Goal: Information Seeking & Learning: Learn about a topic

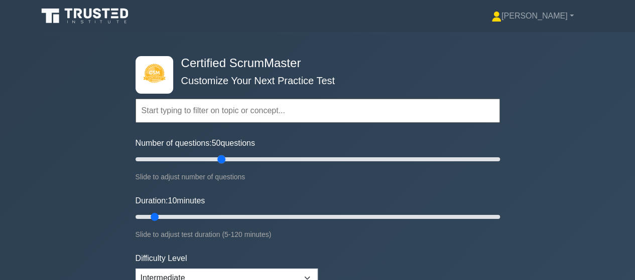
drag, startPoint x: 146, startPoint y: 160, endPoint x: 218, endPoint y: 162, distance: 71.3
type input "50"
click at [218, 162] on input "Number of questions: 50 questions" at bounding box center [317, 160] width 364 height 12
drag, startPoint x: 154, startPoint y: 213, endPoint x: 304, endPoint y: 216, distance: 150.0
type input "60"
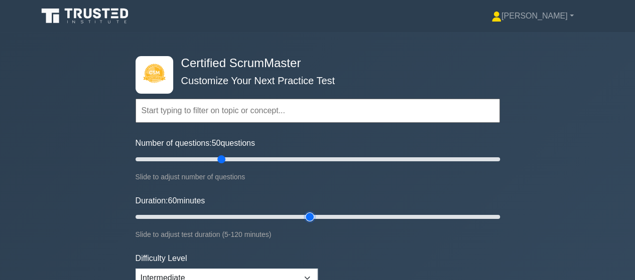
click at [304, 216] on input "Duration: 60 minutes" at bounding box center [317, 217] width 364 height 12
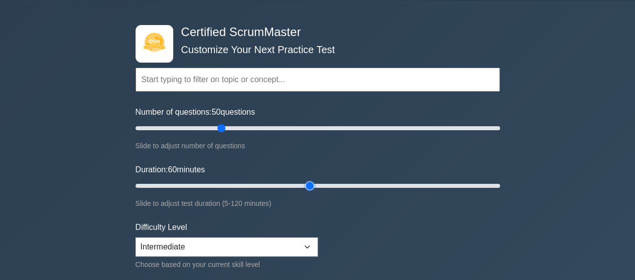
scroll to position [100, 0]
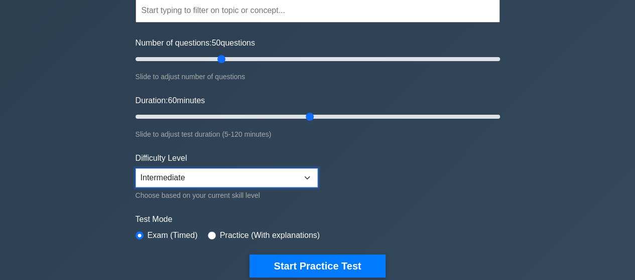
click at [309, 176] on select "Beginner Intermediate Expert" at bounding box center [226, 178] width 182 height 19
select select "expert"
click at [135, 169] on select "Beginner Intermediate Expert" at bounding box center [226, 178] width 182 height 19
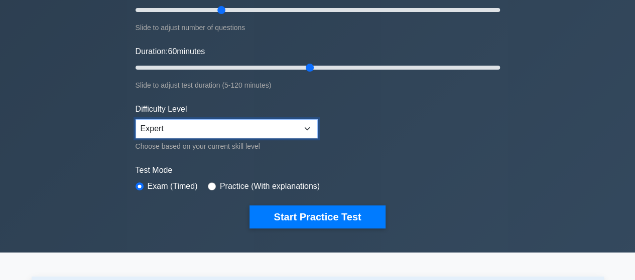
scroll to position [150, 0]
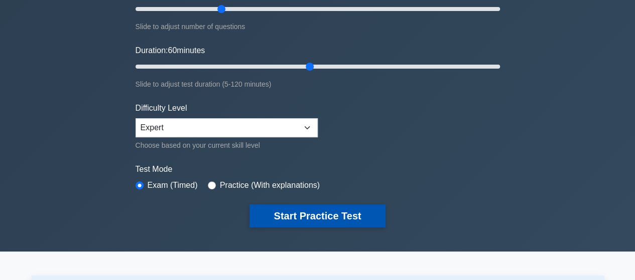
click at [314, 214] on button "Start Practice Test" at bounding box center [316, 216] width 135 height 23
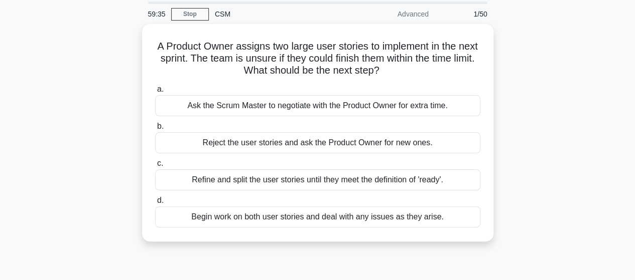
scroll to position [50, 0]
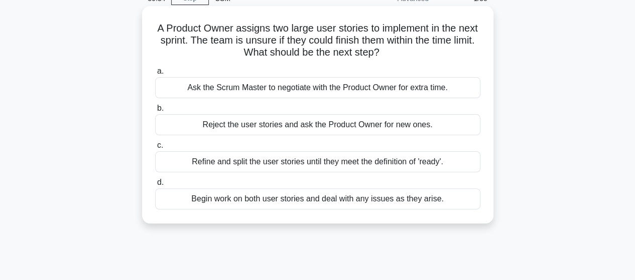
click at [423, 166] on div "Refine and split the user stories until they meet the definition of 'ready'." at bounding box center [317, 161] width 325 height 21
click at [155, 149] on input "c. Refine and split the user stories until they meet the definition of 'ready'." at bounding box center [155, 145] width 0 height 7
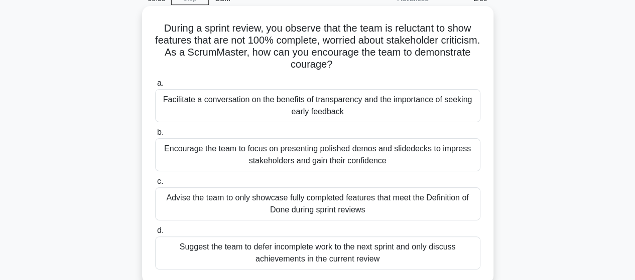
click at [336, 98] on div "Facilitate a conversation on the benefits of transparency and the importance of…" at bounding box center [317, 105] width 325 height 33
click at [155, 87] on input "a. Facilitate a conversation on the benefits of transparency and the importance…" at bounding box center [155, 83] width 0 height 7
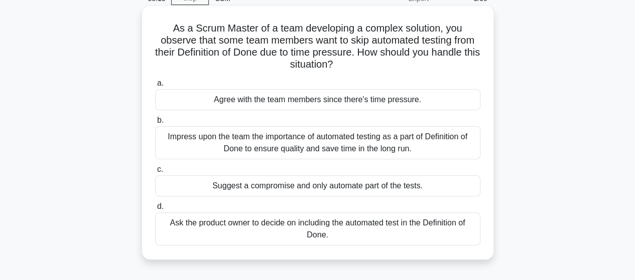
click at [431, 140] on div "Impress upon the team the importance of automated testing as a part of Definiti…" at bounding box center [317, 142] width 325 height 33
click at [155, 124] on input "b. Impress upon the team the importance of automated testing as a part of Defin…" at bounding box center [155, 120] width 0 height 7
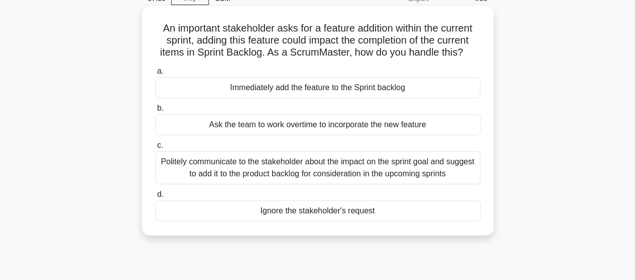
click at [435, 164] on div "Politely communicate to the stakeholder about the impact on the sprint goal and…" at bounding box center [317, 167] width 325 height 33
click at [155, 149] on input "c. Politely communicate to the stakeholder about the impact on the sprint goal …" at bounding box center [155, 145] width 0 height 7
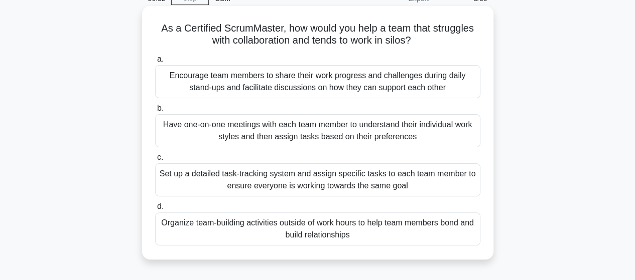
click at [413, 85] on div "Encourage team members to share their work progress and challenges during daily…" at bounding box center [317, 81] width 325 height 33
click at [155, 63] on input "a. Encourage team members to share their work progress and challenges during da…" at bounding box center [155, 59] width 0 height 7
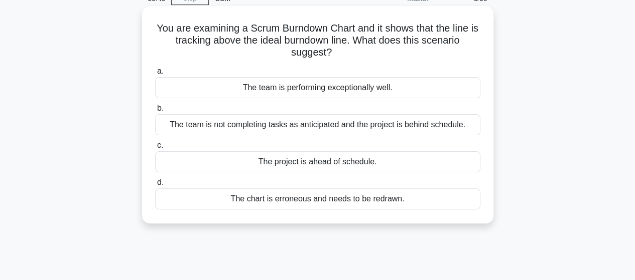
click at [403, 125] on div "The team is not completing tasks as anticipated and the project is behind sched…" at bounding box center [317, 124] width 325 height 21
click at [155, 112] on input "b. The team is not completing tasks as anticipated and the project is behind sc…" at bounding box center [155, 108] width 0 height 7
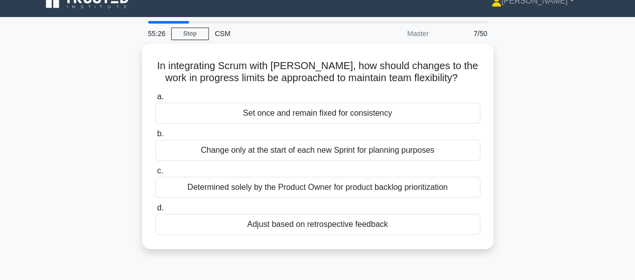
scroll to position [13, 0]
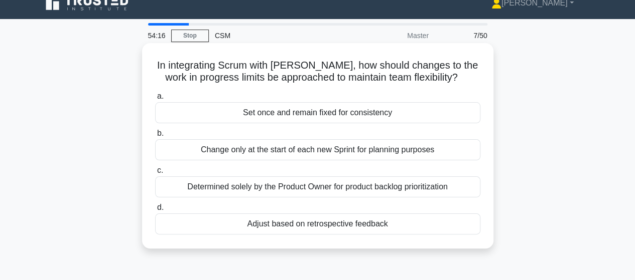
click at [360, 153] on div "Change only at the start of each new Sprint for planning purposes" at bounding box center [317, 149] width 325 height 21
click at [155, 137] on input "b. Change only at the start of each new Sprint for planning purposes" at bounding box center [155, 133] width 0 height 7
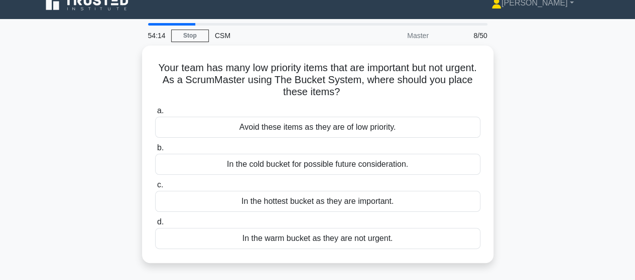
scroll to position [0, 0]
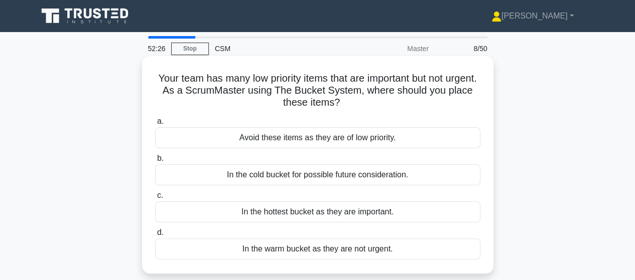
click at [334, 250] on div "In the warm bucket as they are not urgent." at bounding box center [317, 249] width 325 height 21
click at [155, 236] on input "d. In the warm bucket as they are not urgent." at bounding box center [155, 233] width 0 height 7
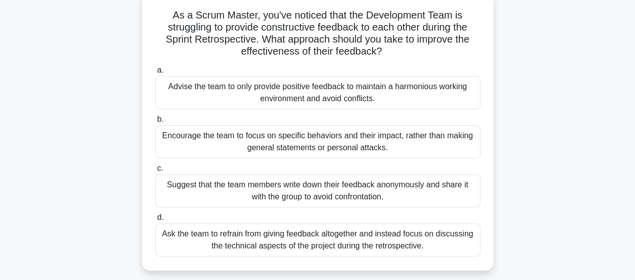
scroll to position [50, 0]
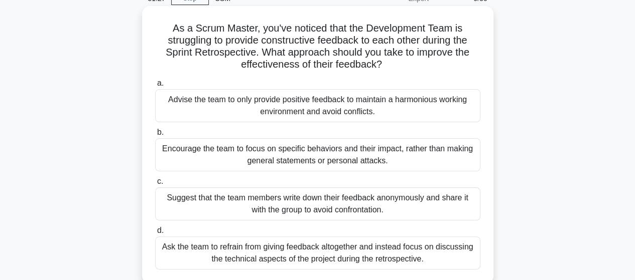
click at [424, 157] on div "Encourage the team to focus on specific behaviors and their impact, rather than…" at bounding box center [317, 154] width 325 height 33
click at [155, 136] on input "b. Encourage the team to focus on specific behaviors and their impact, rather t…" at bounding box center [155, 132] width 0 height 7
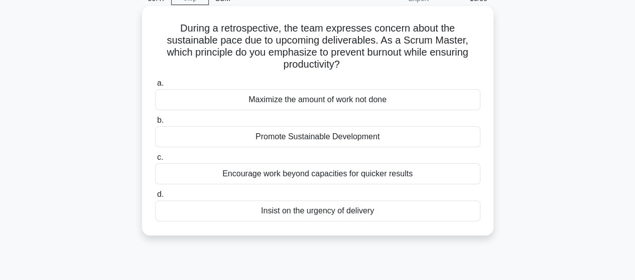
click at [380, 140] on div "Promote Sustainable Development" at bounding box center [317, 136] width 325 height 21
click at [155, 124] on input "b. Promote Sustainable Development" at bounding box center [155, 120] width 0 height 7
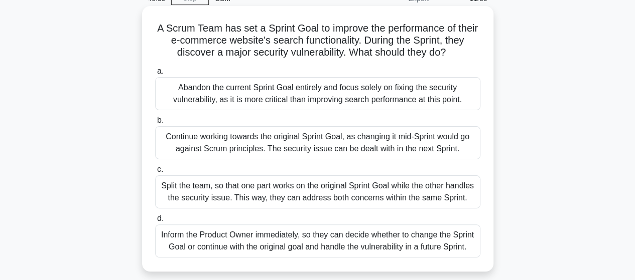
click at [433, 98] on div "Abandon the current Sprint Goal entirely and focus solely on fixing the securit…" at bounding box center [317, 93] width 325 height 33
click at [155, 75] on input "a. Abandon the current Sprint Goal entirely and focus solely on fixing the secu…" at bounding box center [155, 71] width 0 height 7
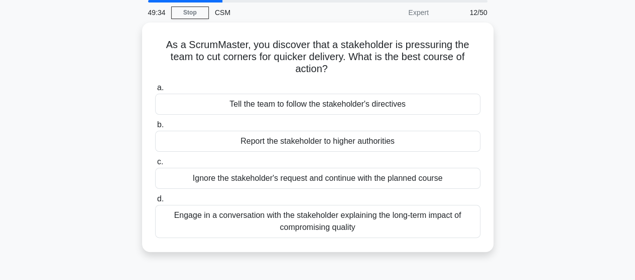
scroll to position [40, 0]
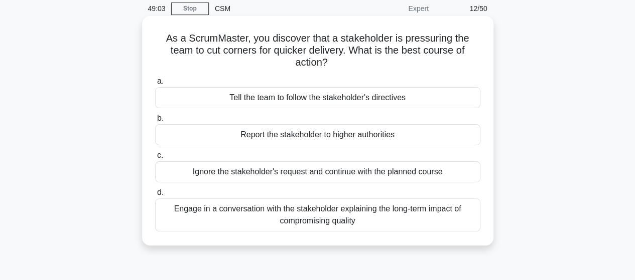
click at [409, 215] on div "Engage in a conversation with the stakeholder explaining the long-term impact o…" at bounding box center [317, 215] width 325 height 33
click at [155, 196] on input "d. Engage in a conversation with the stakeholder explaining the long-term impac…" at bounding box center [155, 193] width 0 height 7
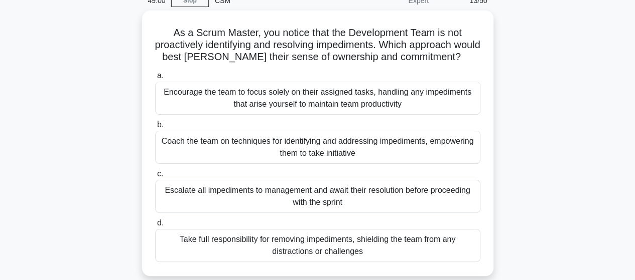
scroll to position [52, 0]
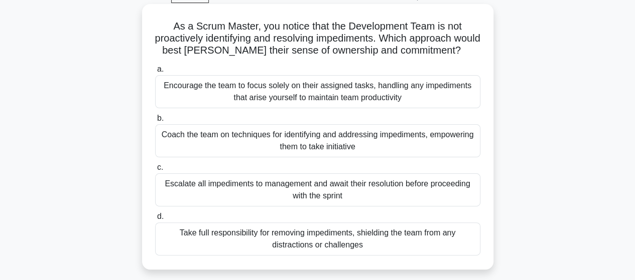
click at [400, 137] on div "Coach the team on techniques for identifying and addressing impediments, empowe…" at bounding box center [317, 140] width 325 height 33
click at [155, 122] on input "b. Coach the team on techniques for identifying and addressing impediments, emp…" at bounding box center [155, 118] width 0 height 7
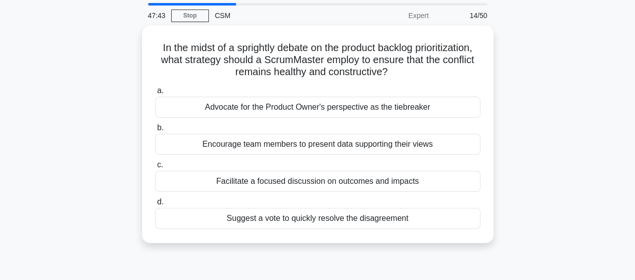
scroll to position [34, 0]
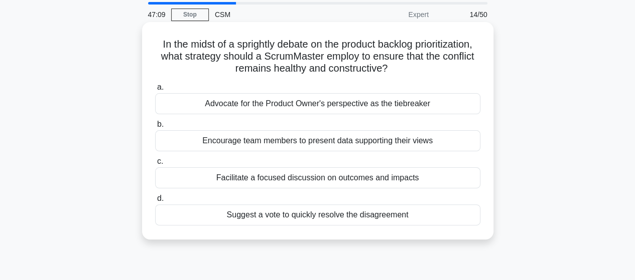
click at [444, 182] on div "Facilitate a focused discussion on outcomes and impacts" at bounding box center [317, 178] width 325 height 21
click at [155, 165] on input "c. Facilitate a focused discussion on outcomes and impacts" at bounding box center [155, 162] width 0 height 7
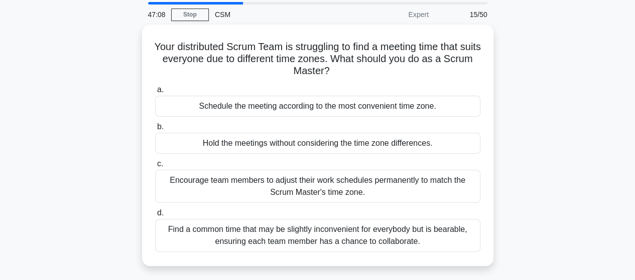
scroll to position [50, 0]
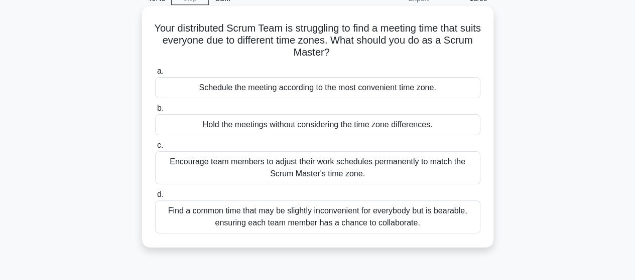
click at [438, 213] on div "Find a common time that may be slightly inconvenient for everybody but is beara…" at bounding box center [317, 217] width 325 height 33
click at [155, 198] on input "d. Find a common time that may be slightly inconvenient for everybody but is be…" at bounding box center [155, 195] width 0 height 7
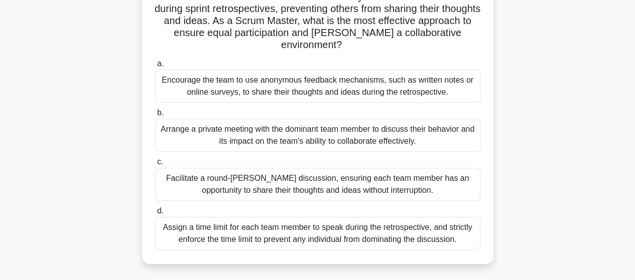
scroll to position [100, 0]
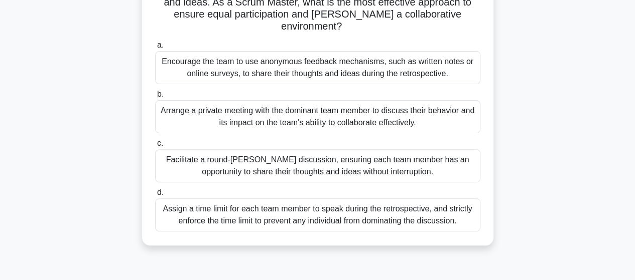
click at [420, 120] on div "Arrange a private meeting with the dominant team member to discuss their behavi…" at bounding box center [317, 116] width 325 height 33
click at [155, 98] on input "b. Arrange a private meeting with the dominant team member to discuss their beh…" at bounding box center [155, 94] width 0 height 7
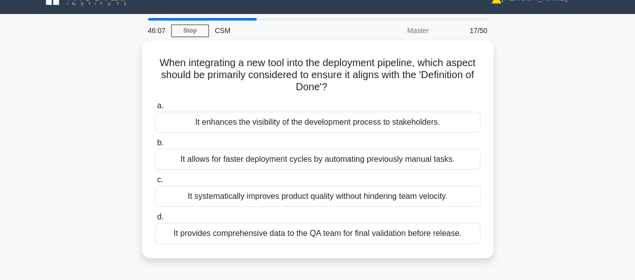
scroll to position [18, 0]
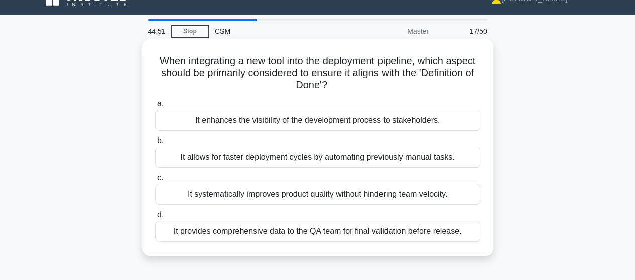
click at [410, 194] on div "It systematically improves product quality without hindering team velocity." at bounding box center [317, 194] width 325 height 21
click at [155, 182] on input "c. It systematically improves product quality without hindering team velocity." at bounding box center [155, 178] width 0 height 7
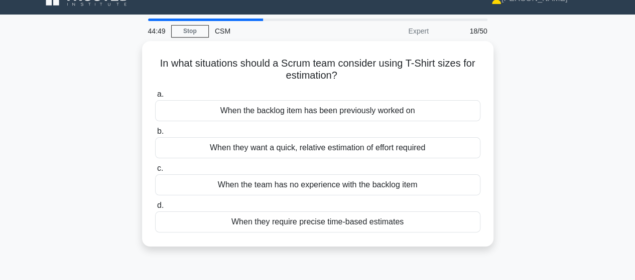
scroll to position [0, 0]
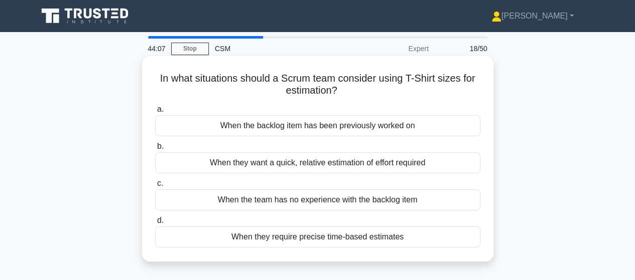
click at [324, 239] on div "When they require precise time-based estimates" at bounding box center [317, 237] width 325 height 21
click at [155, 224] on input "d. When they require precise time-based estimates" at bounding box center [155, 221] width 0 height 7
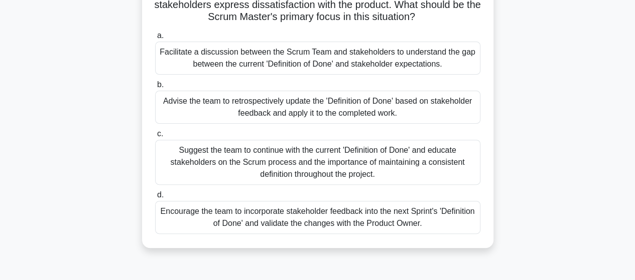
scroll to position [50, 0]
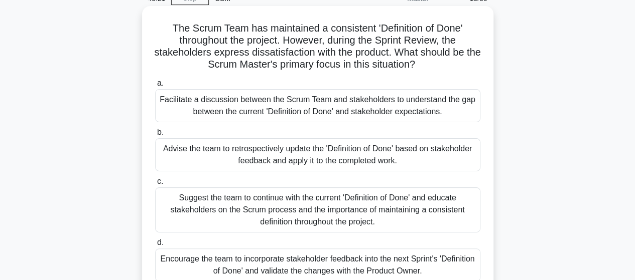
click at [411, 104] on div "Facilitate a discussion between the Scrum Team and stakeholders to understand t…" at bounding box center [317, 105] width 325 height 33
click at [155, 87] on input "a. Facilitate a discussion between the Scrum Team and stakeholders to understan…" at bounding box center [155, 83] width 0 height 7
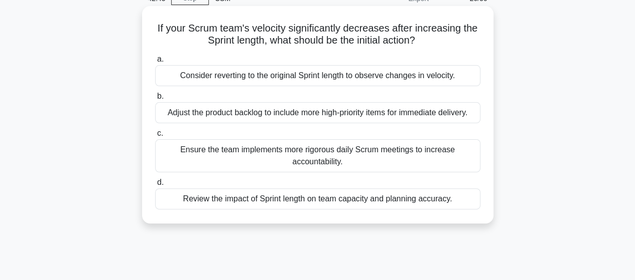
click at [430, 197] on div "Review the impact of Sprint length on team capacity and planning accuracy." at bounding box center [317, 199] width 325 height 21
click at [155, 186] on input "d. Review the impact of Sprint length on team capacity and planning accuracy." at bounding box center [155, 183] width 0 height 7
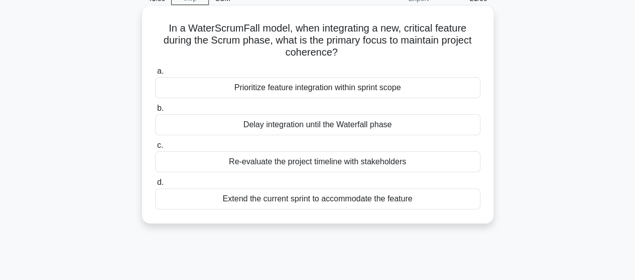
click at [391, 160] on div "Re-evaluate the project timeline with stakeholders" at bounding box center [317, 161] width 325 height 21
click at [155, 149] on input "c. Re-evaluate the project timeline with stakeholders" at bounding box center [155, 145] width 0 height 7
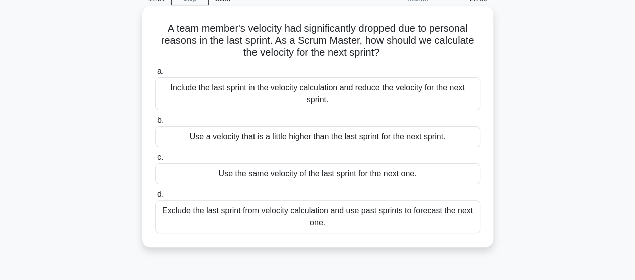
click at [444, 93] on div "Include the last sprint in the velocity calculation and reduce the velocity for…" at bounding box center [317, 93] width 325 height 33
click at [155, 75] on input "a. Include the last sprint in the velocity calculation and reduce the velocity …" at bounding box center [155, 71] width 0 height 7
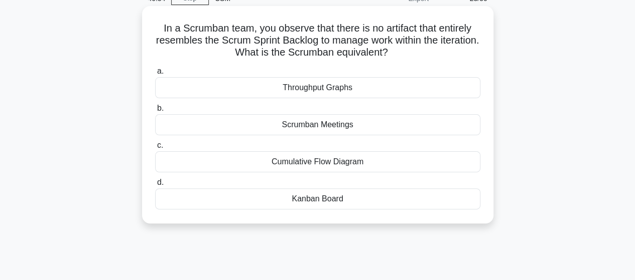
click at [330, 200] on div "Kanban Board" at bounding box center [317, 199] width 325 height 21
click at [155, 186] on input "d. Kanban Board" at bounding box center [155, 183] width 0 height 7
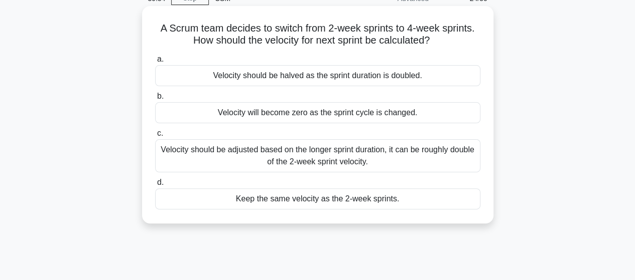
click at [416, 156] on div "Velocity should be adjusted based on the longer sprint duration, it can be roug…" at bounding box center [317, 155] width 325 height 33
click at [155, 137] on input "c. Velocity should be adjusted based on the longer sprint duration, it can be r…" at bounding box center [155, 133] width 0 height 7
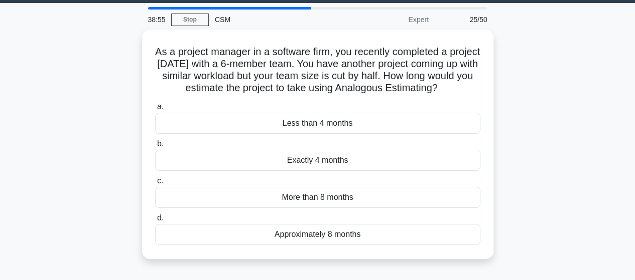
scroll to position [30, 0]
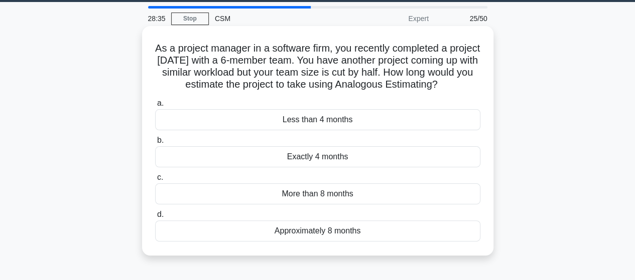
click at [331, 242] on div "Approximately 8 months" at bounding box center [317, 231] width 325 height 21
click at [155, 218] on input "d. Approximately 8 months" at bounding box center [155, 215] width 0 height 7
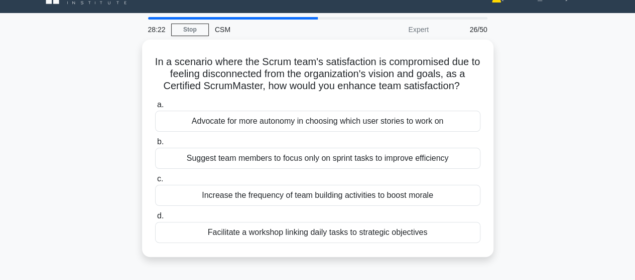
scroll to position [22, 0]
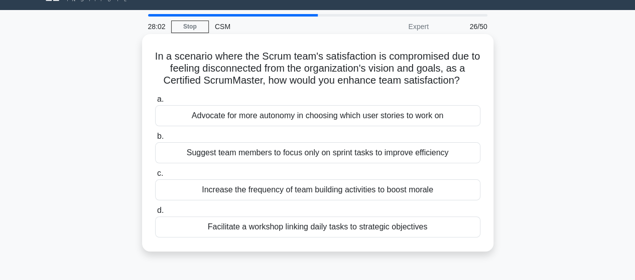
click at [425, 228] on div "Facilitate a workshop linking daily tasks to strategic objectives" at bounding box center [317, 227] width 325 height 21
click at [155, 214] on input "d. Facilitate a workshop linking daily tasks to strategic objectives" at bounding box center [155, 211] width 0 height 7
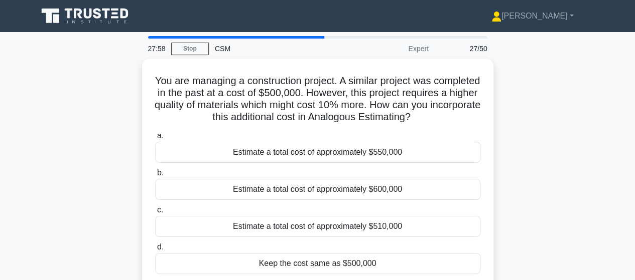
scroll to position [50, 0]
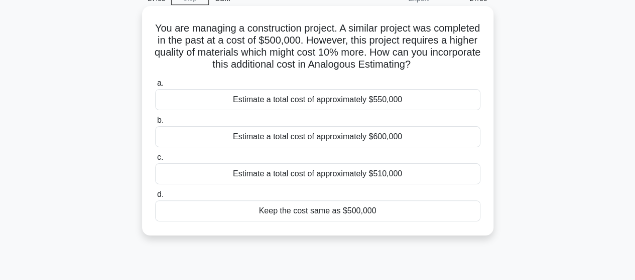
click at [394, 92] on div "Estimate a total cost of approximately $550,000" at bounding box center [317, 99] width 325 height 21
click at [155, 87] on input "a. Estimate a total cost of approximately $550,000" at bounding box center [155, 83] width 0 height 7
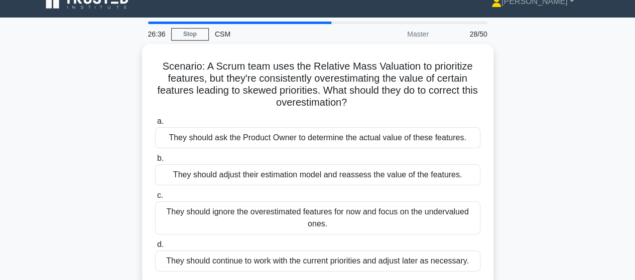
scroll to position [0, 0]
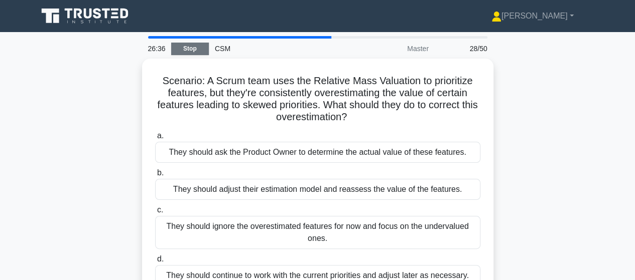
click at [192, 50] on link "Stop" at bounding box center [190, 49] width 38 height 13
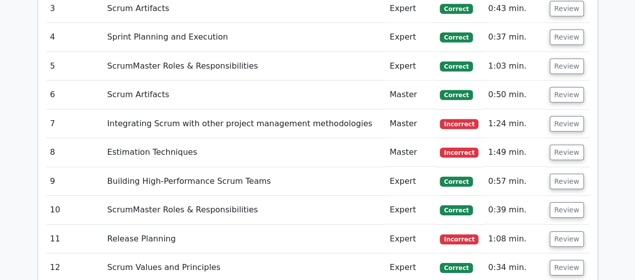
scroll to position [1405, 0]
